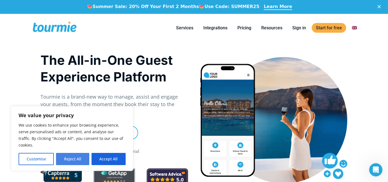
click at [78, 159] on button "Reject All" at bounding box center [72, 159] width 33 height 12
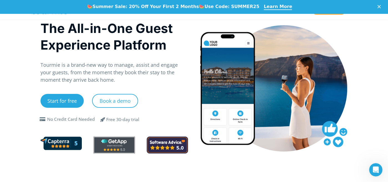
scroll to position [5, 0]
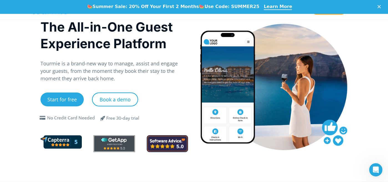
click at [127, 99] on link "Book a demo" at bounding box center [115, 100] width 46 height 14
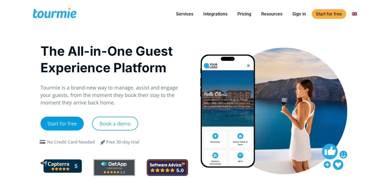
click at [60, 124] on link "Start for free" at bounding box center [61, 124] width 43 height 14
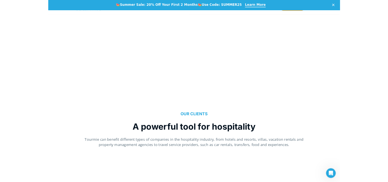
scroll to position [336, 0]
